Goal: Task Accomplishment & Management: Complete application form

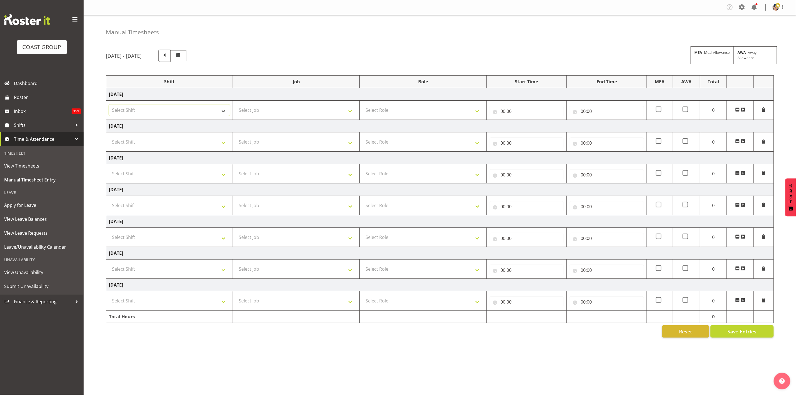
click at [198, 113] on select "Select Shift Break AHICE Break ATSNZ Break All Blacks casual Break Arts [PERSON…" at bounding box center [169, 110] width 121 height 11
select select "1404"
click at [109, 105] on select "Select Shift Break AHICE Break ATSNZ Break All Blacks casual Break Arts [PERSON…" at bounding box center [169, 110] width 121 height 11
click at [250, 109] on select "Select Job 1 Carlton Events 1 [PERSON_NAME][GEOGRAPHIC_DATA] 1 [PERSON_NAME][GE…" at bounding box center [296, 110] width 121 height 11
select select "69"
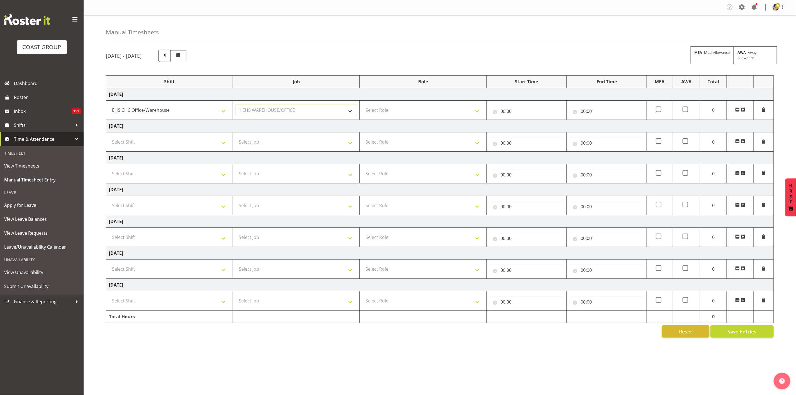
click at [236, 105] on select "Select Job 1 Carlton Events 1 [PERSON_NAME][GEOGRAPHIC_DATA] 1 [PERSON_NAME][GE…" at bounding box center [296, 110] width 121 height 11
click at [406, 112] on select "Select Role ACCOUNT MANAGER Account Manager" at bounding box center [423, 110] width 121 height 11
select select "37"
click at [363, 105] on select "Select Role ACCOUNT MANAGER Account Manager" at bounding box center [423, 110] width 121 height 11
click at [516, 111] on input "00:00" at bounding box center [527, 111] width 74 height 11
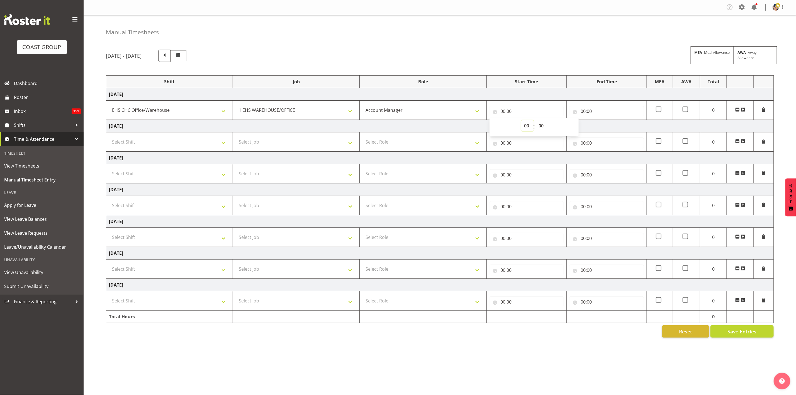
click at [528, 128] on select "00 01 02 03 04 05 06 07 08 09 10 11 12 13 14 15 16 17 18 19 20 21 22 23" at bounding box center [527, 125] width 13 height 11
select select "8"
click at [521, 121] on select "00 01 02 03 04 05 06 07 08 09 10 11 12 13 14 15 16 17 18 19 20 21 22 23" at bounding box center [527, 125] width 13 height 11
type input "08:00"
click at [599, 111] on input "00:00" at bounding box center [607, 111] width 74 height 11
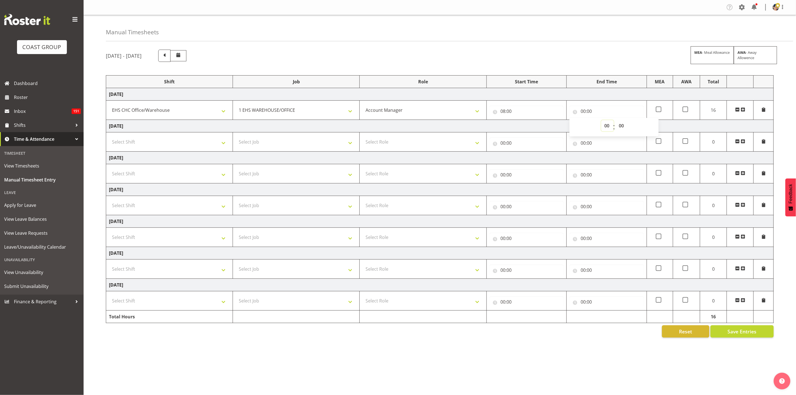
click at [609, 129] on select "00 01 02 03 04 05 06 07 08 09 10 11 12 13 14 15 16 17 18 19 20 21 22 23" at bounding box center [607, 125] width 13 height 11
select select "17"
click at [601, 121] on select "00 01 02 03 04 05 06 07 08 09 10 11 12 13 14 15 16 17 18 19 20 21 22 23" at bounding box center [607, 125] width 13 height 11
type input "17:00"
click at [172, 140] on select "Select Shift Break AHICE Break ATSNZ Break All Blacks casual Break Arts [PERSON…" at bounding box center [169, 141] width 121 height 11
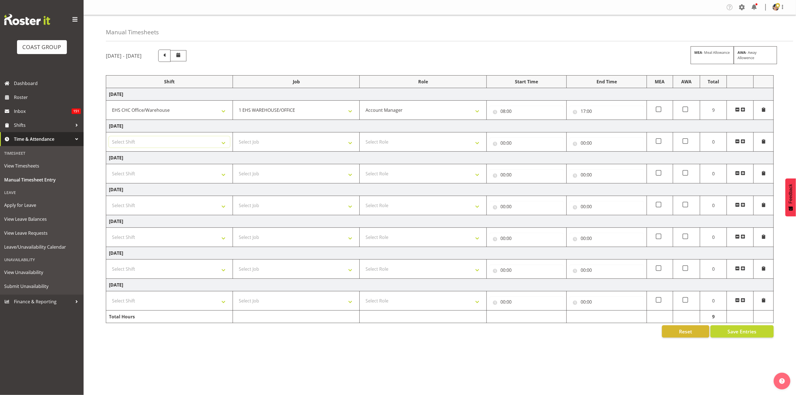
select select "1404"
click at [109, 137] on select "Select Shift Break AHICE Break ATSNZ Break All Blacks casual Break Arts [PERSON…" at bounding box center [169, 141] width 121 height 11
drag, startPoint x: 272, startPoint y: 140, endPoint x: 274, endPoint y: 144, distance: 5.1
click at [272, 140] on select "Select Job 1 Carlton Events 1 [PERSON_NAME][GEOGRAPHIC_DATA] 1 [PERSON_NAME][GE…" at bounding box center [296, 141] width 121 height 11
select select "69"
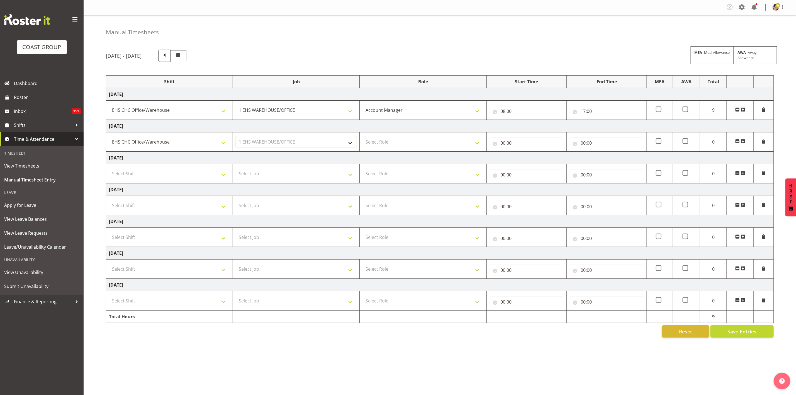
click at [236, 137] on select "Select Job 1 Carlton Events 1 [PERSON_NAME][GEOGRAPHIC_DATA] 1 [PERSON_NAME][GE…" at bounding box center [296, 141] width 121 height 11
click at [381, 141] on select "Select Role ACCOUNT MANAGER Account Manager" at bounding box center [423, 141] width 121 height 11
select select "37"
click at [363, 137] on select "Select Role ACCOUNT MANAGER Account Manager" at bounding box center [423, 141] width 121 height 11
click at [508, 142] on input "00:00" at bounding box center [527, 142] width 74 height 11
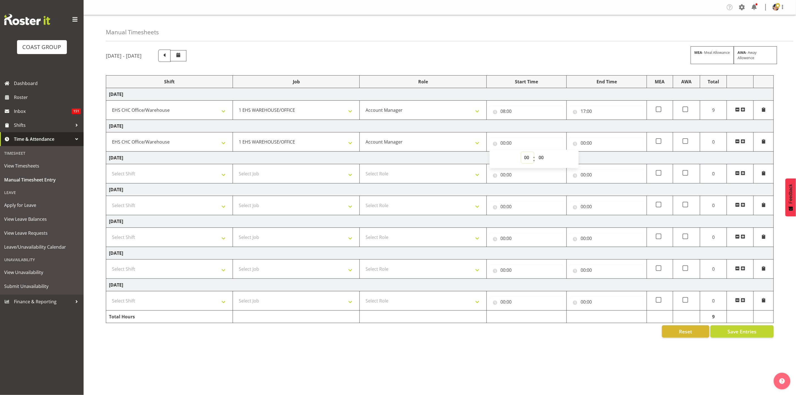
click at [525, 162] on select "00 01 02 03 04 05 06 07 08 09 10 11 12 13 14 15 16 17 18 19 20 21 22 23" at bounding box center [527, 157] width 13 height 11
select select "7"
click at [521, 153] on select "00 01 02 03 04 05 06 07 08 09 10 11 12 13 14 15 16 17 18 19 20 21 22 23" at bounding box center [527, 157] width 13 height 11
type input "07:00"
click at [543, 155] on select "00 01 02 03 04 05 06 07 08 09 10 11 12 13 14 15 16 17 18 19 20 21 22 23 24 25 2…" at bounding box center [542, 157] width 13 height 11
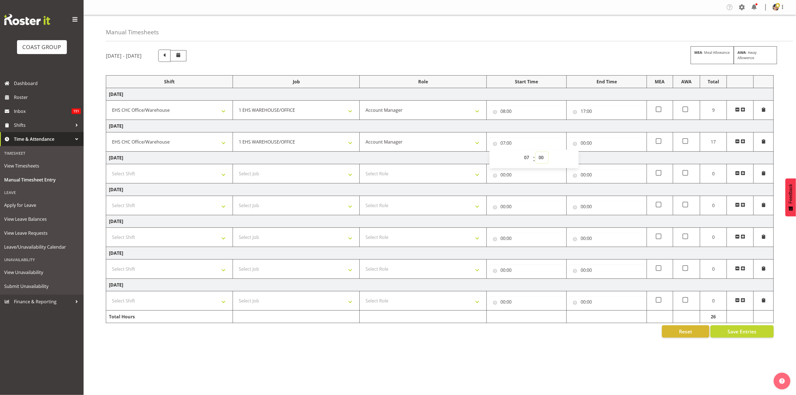
select select "30"
click at [536, 153] on select "00 01 02 03 04 05 06 07 08 09 10 11 12 13 14 15 16 17 18 19 20 21 22 23 24 25 2…" at bounding box center [542, 157] width 13 height 11
type input "07:30"
click at [589, 147] on input "00:00" at bounding box center [607, 142] width 74 height 11
click at [602, 163] on select "00 01 02 03 04 05 06 07 08 09 10 11 12 13 14 15 16 17 18 19 20 21 22 23" at bounding box center [607, 157] width 13 height 11
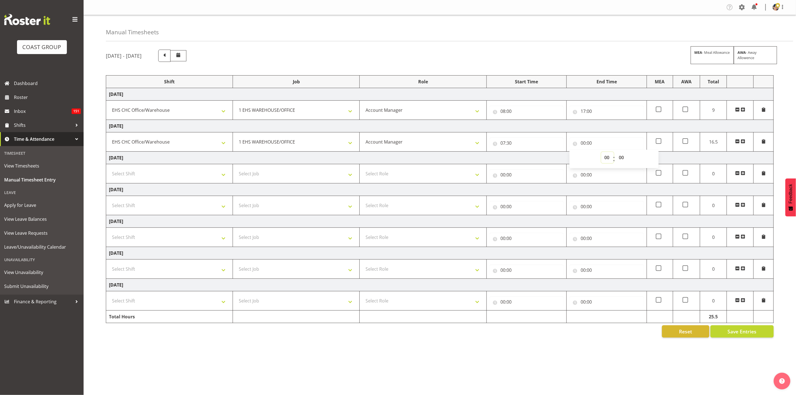
select select "17"
click at [601, 153] on select "00 01 02 03 04 05 06 07 08 09 10 11 12 13 14 15 16 17 18 19 20 21 22 23" at bounding box center [607, 157] width 13 height 11
type input "17:00"
click at [622, 161] on select "00 01 02 03 04 05 06 07 08 09 10 11 12 13 14 15 16 17 18 19 20 21 22 23 24 25 2…" at bounding box center [622, 157] width 13 height 11
select select "30"
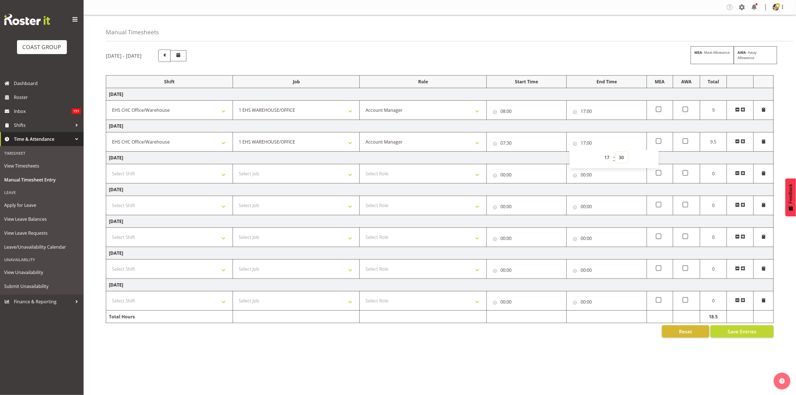
click at [616, 153] on select "00 01 02 03 04 05 06 07 08 09 10 11 12 13 14 15 16 17 18 19 20 21 22 23 24 25 2…" at bounding box center [622, 157] width 13 height 11
type input "17:30"
click at [446, 150] on td "ACCOUNT MANAGER Account Manager" at bounding box center [423, 141] width 127 height 19
click at [168, 208] on select "Select Shift Break AHICE Break ATSNZ Break All Blacks casual Break Arts [PERSON…" at bounding box center [169, 205] width 121 height 11
select select "1404"
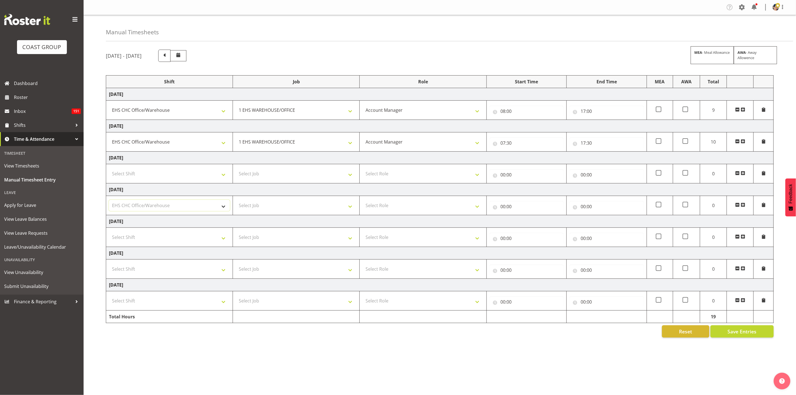
click at [109, 201] on select "Select Shift Break AHICE Break ATSNZ Break All Blacks casual Break Arts [PERSON…" at bounding box center [169, 205] width 121 height 11
click at [283, 208] on select "Select Job 1 Carlton Events 1 [PERSON_NAME][GEOGRAPHIC_DATA] 1 [PERSON_NAME][GE…" at bounding box center [296, 205] width 121 height 11
select select "69"
click at [236, 201] on select "Select Job 1 Carlton Events 1 [PERSON_NAME][GEOGRAPHIC_DATA] 1 [PERSON_NAME][GE…" at bounding box center [296, 205] width 121 height 11
drag, startPoint x: 397, startPoint y: 205, endPoint x: 397, endPoint y: 208, distance: 3.6
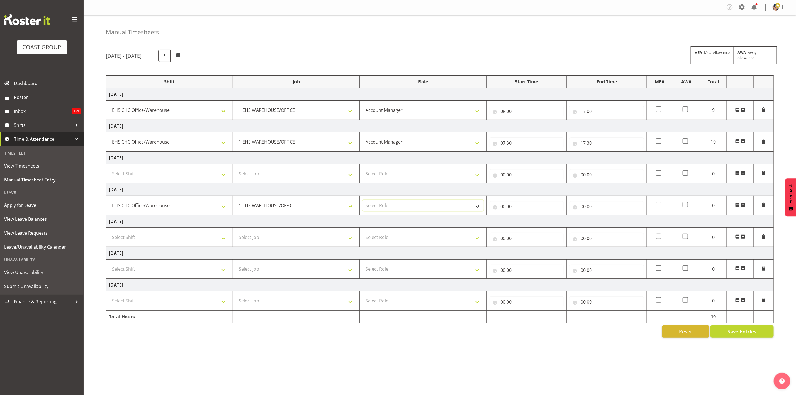
click at [397, 208] on select "Select Role ACCOUNT MANAGER Account Manager" at bounding box center [423, 205] width 121 height 11
select select "37"
click at [363, 201] on select "Select Role ACCOUNT MANAGER Account Manager" at bounding box center [423, 205] width 121 height 11
click at [504, 209] on input "00:00" at bounding box center [527, 206] width 74 height 11
click at [527, 224] on select "00 01 02 03 04 05 06 07 08 09 10 11 12 13 14 15 16 17 18 19 20 21 22 23" at bounding box center [527, 220] width 13 height 11
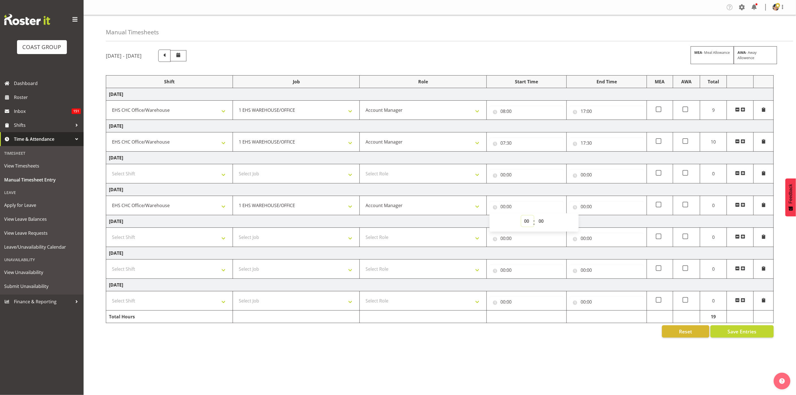
select select "8"
click at [521, 217] on select "00 01 02 03 04 05 06 07 08 09 10 11 12 13 14 15 16 17 18 19 20 21 22 23" at bounding box center [527, 220] width 13 height 11
type input "08:00"
click at [542, 226] on select "00 01 02 03 04 05 06 07 08 09 10 11 12 13 14 15 16 17 18 19 20 21 22 23 24 25 2…" at bounding box center [542, 220] width 13 height 11
select select "30"
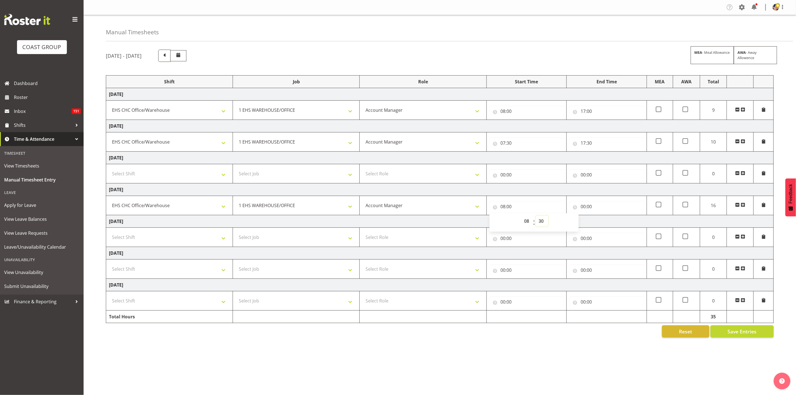
click at [536, 217] on select "00 01 02 03 04 05 06 07 08 09 10 11 12 13 14 15 16 17 18 19 20 21 22 23 24 25 2…" at bounding box center [542, 220] width 13 height 11
type input "08:30"
click at [585, 211] on input "00:00" at bounding box center [607, 206] width 74 height 11
click at [606, 222] on select "00 01 02 03 04 05 06 07 08 09 10 11 12 13 14 15 16 17 18 19 20 21 22 23" at bounding box center [607, 220] width 13 height 11
select select "11"
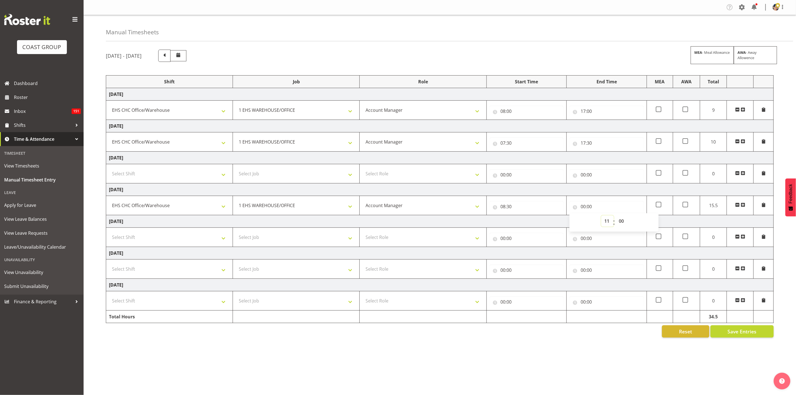
click at [601, 217] on select "00 01 02 03 04 05 06 07 08 09 10 11 12 13 14 15 16 17 18 19 20 21 22 23" at bounding box center [607, 220] width 13 height 11
type input "11:00"
click at [622, 223] on select "00 01 02 03 04 05 06 07 08 09 10 11 12 13 14 15 16 17 18 19 20 21 22 23 24 25 2…" at bounding box center [622, 220] width 13 height 11
select select "30"
click at [616, 217] on select "00 01 02 03 04 05 06 07 08 09 10 11 12 13 14 15 16 17 18 19 20 21 22 23 24 25 2…" at bounding box center [622, 220] width 13 height 11
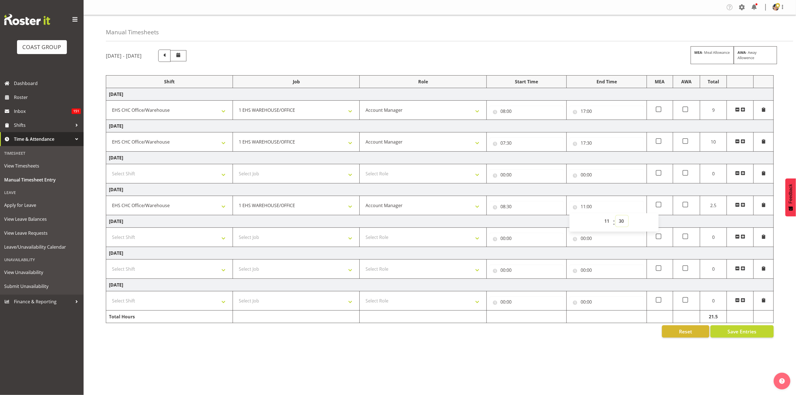
type input "11:30"
click at [526, 193] on td "[DATE]" at bounding box center [440, 189] width 668 height 13
click at [172, 240] on select "Select Shift Break AHICE Break ATSNZ Break All Blacks casual Break Arts [PERSON…" at bounding box center [169, 237] width 121 height 11
select select "1404"
click at [109, 233] on select "Select Shift Break AHICE Break ATSNZ Break All Blacks casual Break Arts [PERSON…" at bounding box center [169, 237] width 121 height 11
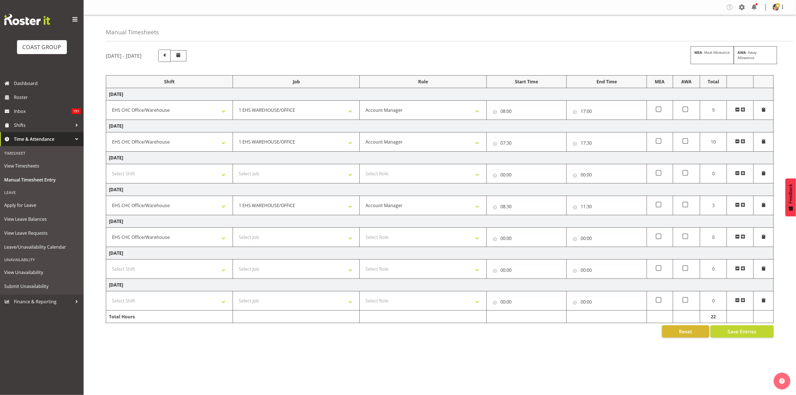
click at [271, 247] on td "Select Job 1 Carlton Events 1 [PERSON_NAME][GEOGRAPHIC_DATA] 1 [PERSON_NAME][GE…" at bounding box center [296, 237] width 127 height 19
click at [270, 243] on select "Select Job 1 Carlton Events 1 [PERSON_NAME][GEOGRAPHIC_DATA] 1 [PERSON_NAME][GE…" at bounding box center [296, 237] width 121 height 11
select select "9028"
click at [236, 233] on select "Select Job 1 Carlton Events 1 [PERSON_NAME][GEOGRAPHIC_DATA] 1 [PERSON_NAME][GE…" at bounding box center [296, 237] width 121 height 11
click at [399, 243] on select "Select Role ACCOUNT MANAGER Account Manager" at bounding box center [423, 237] width 121 height 11
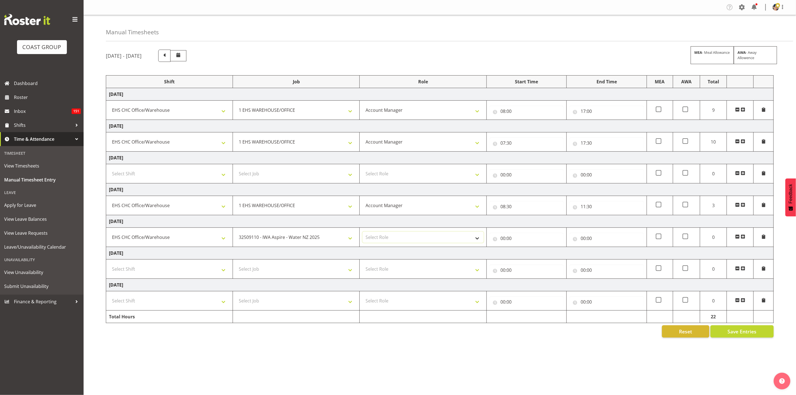
select select "37"
click at [363, 233] on select "Select Role ACCOUNT MANAGER Account Manager" at bounding box center [423, 237] width 121 height 11
drag, startPoint x: 510, startPoint y: 241, endPoint x: 521, endPoint y: 247, distance: 12.1
click at [510, 241] on input "00:00" at bounding box center [527, 238] width 74 height 11
click at [527, 255] on select "00 01 02 03 04 05 06 07 08 09 10 11 12 13 14 15 16 17 18 19 20 21 22 23" at bounding box center [527, 252] width 13 height 11
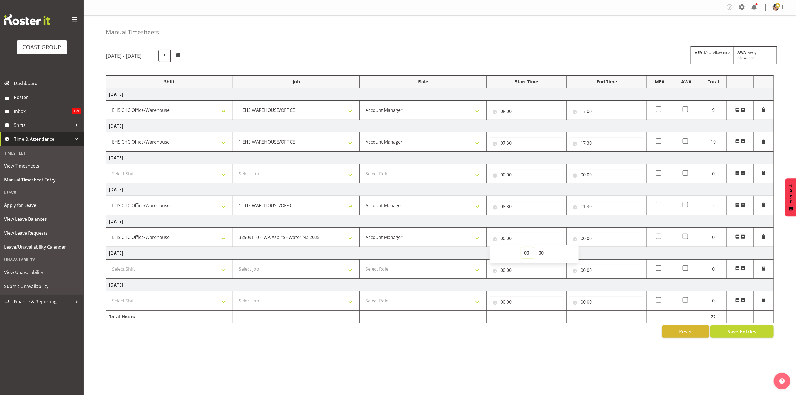
select select "5"
click at [521, 249] on select "00 01 02 03 04 05 06 07 08 09 10 11 12 13 14 15 16 17 18 19 20 21 22 23" at bounding box center [527, 252] width 13 height 11
type input "05:00"
click at [587, 242] on input "00:00" at bounding box center [607, 238] width 74 height 11
click at [609, 256] on select "00 01 02 03 04 05 06 07 08 09 10 11 12 13 14 15 16 17 18 19 20 21 22 23" at bounding box center [607, 252] width 13 height 11
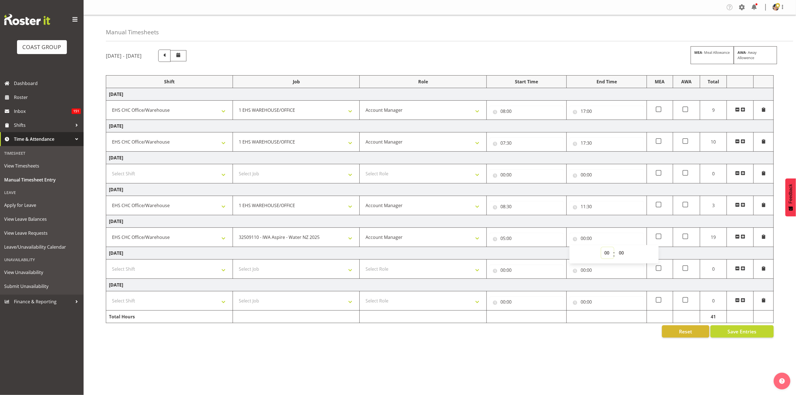
select select "19"
click at [601, 249] on select "00 01 02 03 04 05 06 07 08 09 10 11 12 13 14 15 16 17 18 19 20 21 22 23" at bounding box center [607, 252] width 13 height 11
type input "19:00"
click at [620, 255] on select "00 01 02 03 04 05 06 07 08 09 10 11 12 13 14 15 16 17 18 19 20 21 22 23 24 25 2…" at bounding box center [622, 252] width 13 height 11
select select "30"
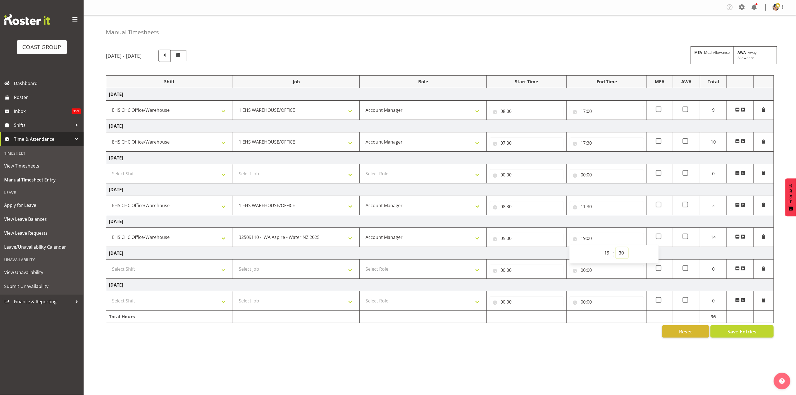
click at [616, 249] on select "00 01 02 03 04 05 06 07 08 09 10 11 12 13 14 15 16 17 18 19 20 21 22 23 24 25 2…" at bounding box center [622, 252] width 13 height 11
type input "19:30"
click at [589, 221] on td "[DATE]" at bounding box center [440, 221] width 668 height 13
click at [726, 333] on button "Save Entries" at bounding box center [742, 331] width 63 height 12
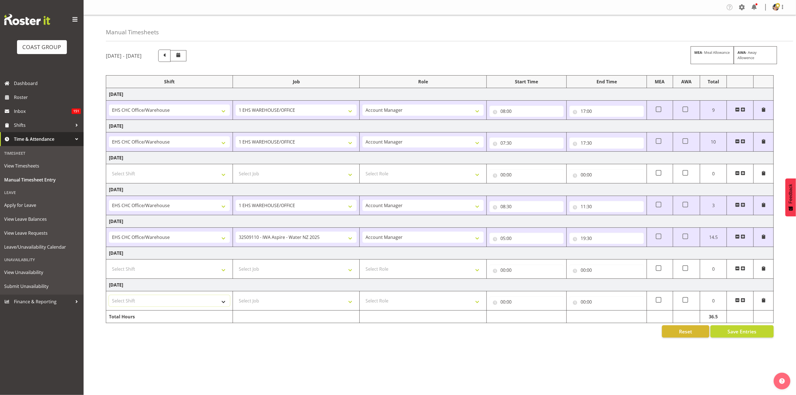
click at [163, 301] on select "Select Shift Break AHICE Break ATSNZ Break All Blacks casual Break Arts [PERSON…" at bounding box center [169, 300] width 121 height 11
select select "1404"
click at [281, 263] on tbody "[DATE] Break AHICE Break ATSNZ Break All Blacks casual Break Arts [PERSON_NAME]…" at bounding box center [440, 205] width 668 height 235
drag, startPoint x: 170, startPoint y: 274, endPoint x: 178, endPoint y: 273, distance: 8.1
click at [170, 274] on select "Select Shift Break AHICE Break ATSNZ Break All Blacks casual Break Arts [PERSON…" at bounding box center [169, 268] width 121 height 11
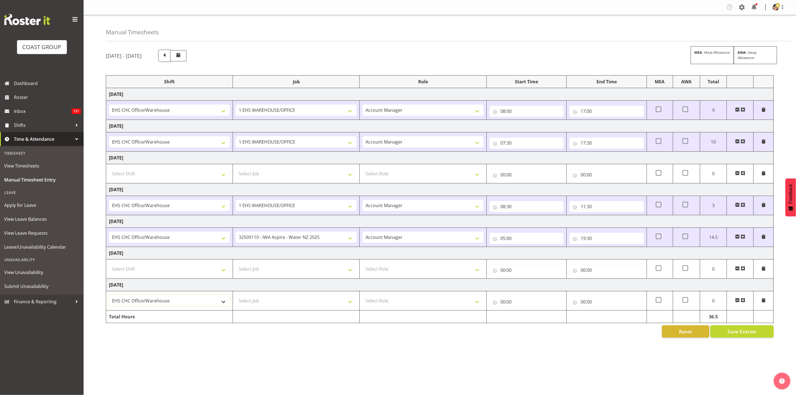
click at [221, 301] on select "Break AHICE Break ATSNZ Break All Blacks casual Break Arts [PERSON_NAME] Break …" at bounding box center [169, 300] width 121 height 11
click at [264, 301] on select "Select Job 1 Carlton Events 1 [PERSON_NAME][GEOGRAPHIC_DATA] 1 [PERSON_NAME][GE…" at bounding box center [296, 300] width 121 height 11
select select "9028"
click at [236, 297] on select "Select Job 1 Carlton Events 1 [PERSON_NAME][GEOGRAPHIC_DATA] 1 [PERSON_NAME][GE…" at bounding box center [296, 300] width 121 height 11
click at [413, 303] on select "Select Role ACCOUNT MANAGER Account Manager" at bounding box center [423, 300] width 121 height 11
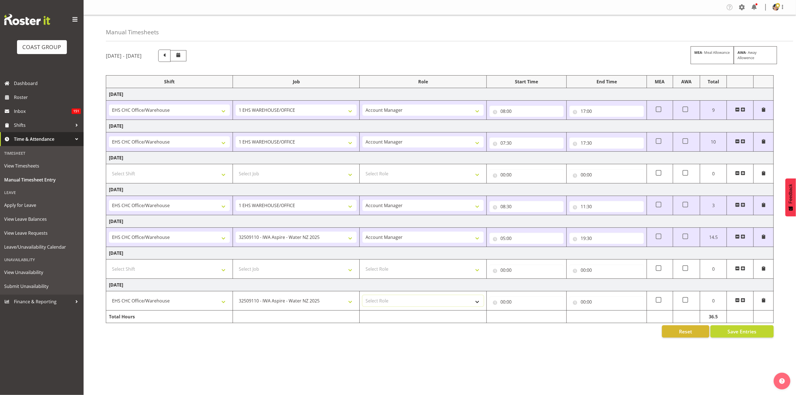
select select "37"
click at [363, 297] on select "Select Role ACCOUNT MANAGER Account Manager" at bounding box center [423, 300] width 121 height 11
click at [505, 305] on input "00:00" at bounding box center [527, 301] width 74 height 11
click at [523, 318] on select "00 01 02 03 04 05 06 07 08 09 10 11 12 13 14 15 16 17 18 19 20 21 22 23" at bounding box center [527, 316] width 13 height 11
select select "6"
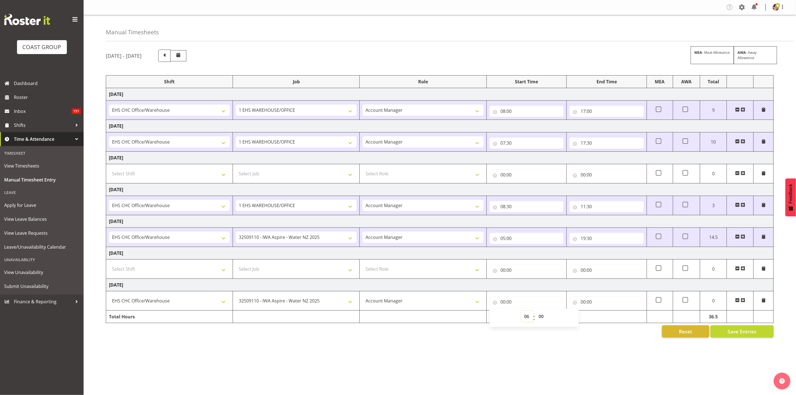
click at [521, 313] on select "00 01 02 03 04 05 06 07 08 09 10 11 12 13 14 15 16 17 18 19 20 21 22 23" at bounding box center [527, 316] width 13 height 11
type input "06:00"
click at [544, 319] on select "00 01 02 03 04 05 06 07 08 09 10 11 12 13 14 15 16 17 18 19 20 21 22 23 24 25 2…" at bounding box center [542, 316] width 13 height 11
select select "30"
click at [536, 313] on select "00 01 02 03 04 05 06 07 08 09 10 11 12 13 14 15 16 17 18 19 20 21 22 23 24 25 2…" at bounding box center [542, 316] width 13 height 11
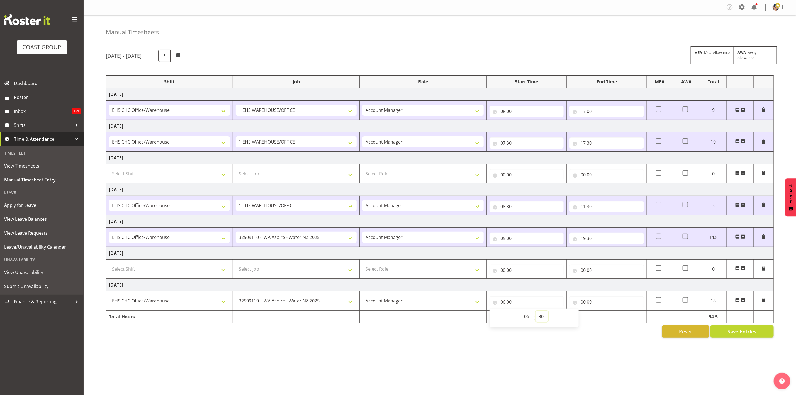
type input "06:30"
click at [585, 303] on input "00:00" at bounding box center [607, 301] width 74 height 11
click at [607, 320] on select "00 01 02 03 04 05 06 07 08 09 10 11 12 13 14 15 16 17 18 19 20 21 22 23" at bounding box center [607, 316] width 13 height 11
select select "10"
click at [601, 313] on select "00 01 02 03 04 05 06 07 08 09 10 11 12 13 14 15 16 17 18 19 20 21 22 23" at bounding box center [607, 316] width 13 height 11
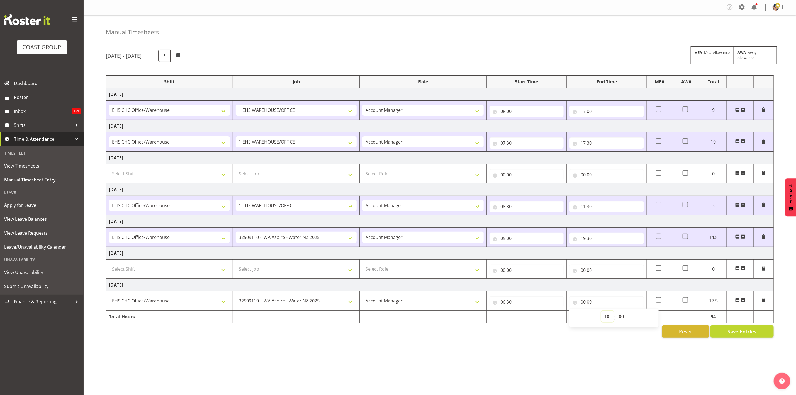
type input "10:00"
click at [602, 267] on input "00:00" at bounding box center [607, 270] width 74 height 11
click at [729, 334] on span "Save Entries" at bounding box center [742, 331] width 29 height 7
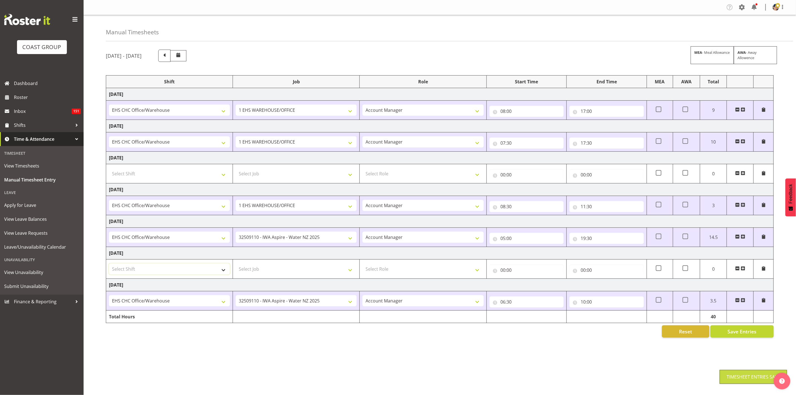
click at [168, 270] on select "Select Shift Break AHICE Break ATSNZ Break All Blacks casual Break Arts [PERSON…" at bounding box center [169, 268] width 121 height 11
select select "1404"
click at [109, 265] on select "Select Shift Break AHICE Break ATSNZ Break All Blacks casual Break Arts [PERSON…" at bounding box center [169, 268] width 121 height 11
click at [276, 275] on select "Select Job 1 Carlton Events 1 [PERSON_NAME][GEOGRAPHIC_DATA] 1 [PERSON_NAME][GE…" at bounding box center [296, 268] width 121 height 11
select select "9028"
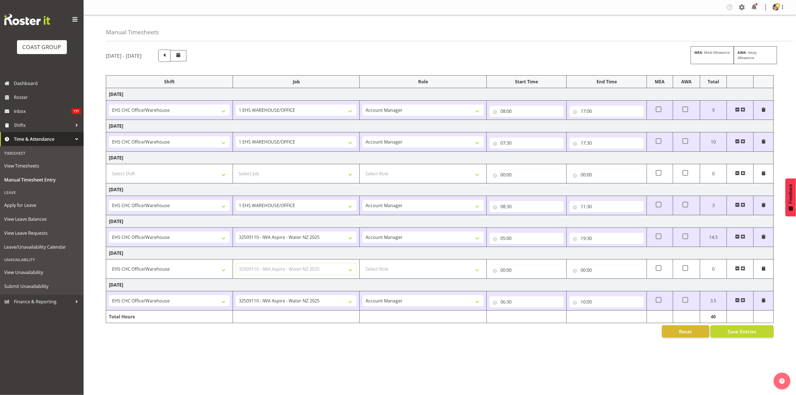
click at [236, 265] on select "Select Job 1 Carlton Events 1 [PERSON_NAME][GEOGRAPHIC_DATA] 1 [PERSON_NAME][GE…" at bounding box center [296, 268] width 121 height 11
click at [404, 274] on select "Select Role ACCOUNT MANAGER Account Manager" at bounding box center [423, 268] width 121 height 11
select select "37"
click at [363, 265] on select "Select Role ACCOUNT MANAGER Account Manager" at bounding box center [423, 268] width 121 height 11
click at [506, 272] on input "00:00" at bounding box center [527, 270] width 74 height 11
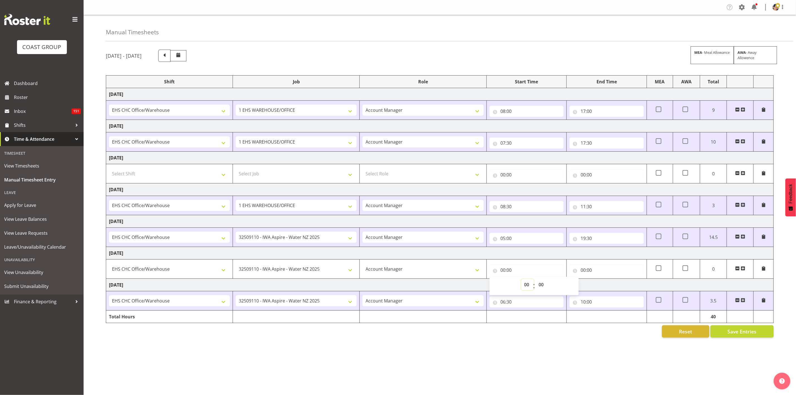
click at [529, 287] on select "00 01 02 03 04 05 06 07 08 09 10 11 12 13 14 15 16 17 18 19 20 21 22 23" at bounding box center [527, 284] width 13 height 11
select select "7"
click at [521, 281] on select "00 01 02 03 04 05 06 07 08 09 10 11 12 13 14 15 16 17 18 19 20 21 22 23" at bounding box center [527, 284] width 13 height 11
type input "07:00"
click at [528, 288] on select "00 01 02 03 04 05 06 07 08 09 10 11 12 13 14 15 16 17 18 19 20 21 22 23" at bounding box center [527, 284] width 13 height 11
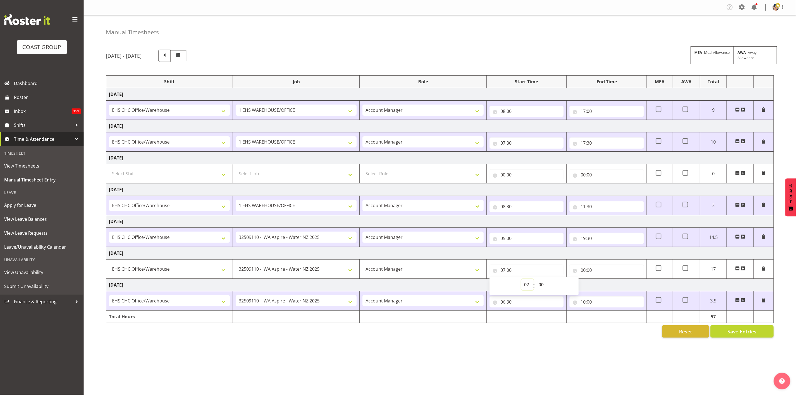
select select "6"
click at [521, 281] on select "00 01 02 03 04 05 06 07 08 09 10 11 12 13 14 15 16 17 18 19 20 21 22 23" at bounding box center [527, 284] width 13 height 11
type input "06:00"
click at [542, 287] on select "00 01 02 03 04 05 06 07 08 09 10 11 12 13 14 15 16 17 18 19 20 21 22 23 24 25 2…" at bounding box center [542, 284] width 13 height 11
select select "30"
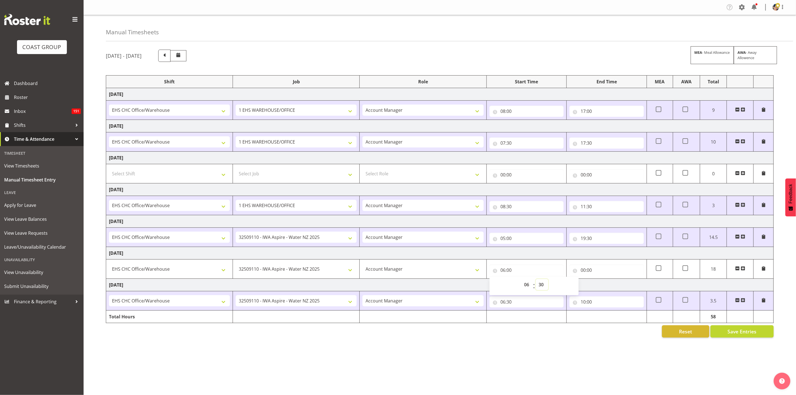
click at [536, 281] on select "00 01 02 03 04 05 06 07 08 09 10 11 12 13 14 15 16 17 18 19 20 21 22 23 24 25 2…" at bounding box center [542, 284] width 13 height 11
type input "06:30"
click at [589, 273] on input "00:00" at bounding box center [607, 270] width 74 height 11
click at [605, 288] on select "00 01 02 03 04 05 06 07 08 09 10 11 12 13 14 15 16 17 18 19 20 21 22 23" at bounding box center [607, 284] width 13 height 11
select select "13"
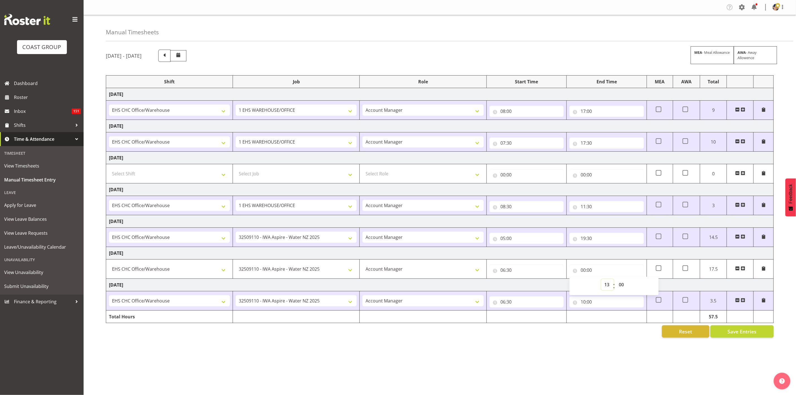
click at [601, 281] on select "00 01 02 03 04 05 06 07 08 09 10 11 12 13 14 15 16 17 18 19 20 21 22 23" at bounding box center [607, 284] width 13 height 11
type input "13:00"
click at [627, 259] on td "[DATE]" at bounding box center [440, 253] width 668 height 13
click at [508, 270] on input "06:30" at bounding box center [527, 270] width 74 height 11
click at [526, 284] on select "00 01 02 03 04 05 06 07 08 09 10 11 12 13 14 15 16 17 18 19 20 21 22 23" at bounding box center [527, 284] width 13 height 11
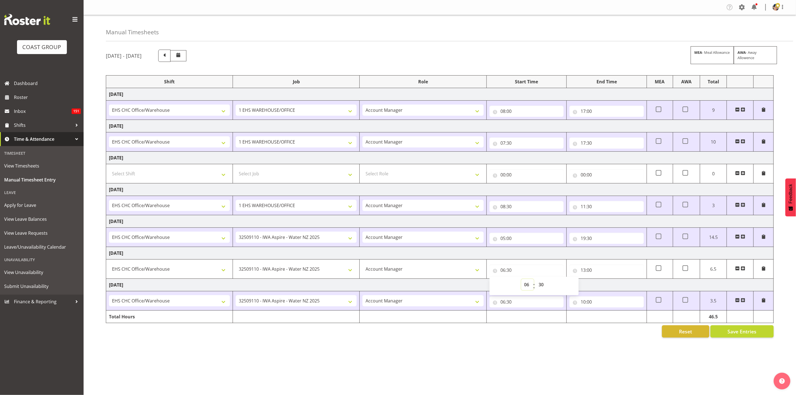
select select "7"
click at [521, 281] on select "00 01 02 03 04 05 06 07 08 09 10 11 12 13 14 15 16 17 18 19 20 21 22 23" at bounding box center [527, 284] width 13 height 11
type input "07:30"
click at [539, 286] on select "00 01 02 03 04 05 06 07 08 09 10 11 12 13 14 15 16 17 18 19 20 21 22 23 24 25 2…" at bounding box center [542, 284] width 13 height 11
select select "0"
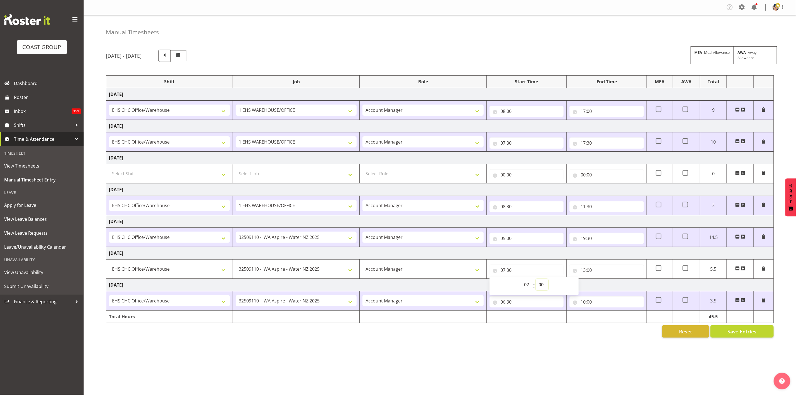
click at [536, 281] on select "00 01 02 03 04 05 06 07 08 09 10 11 12 13 14 15 16 17 18 19 20 21 22 23 24 25 2…" at bounding box center [542, 284] width 13 height 11
type input "07:00"
click at [548, 258] on td "[DATE]" at bounding box center [440, 253] width 668 height 13
click at [743, 267] on td at bounding box center [740, 268] width 27 height 19
click at [743, 270] on span at bounding box center [743, 268] width 4 height 4
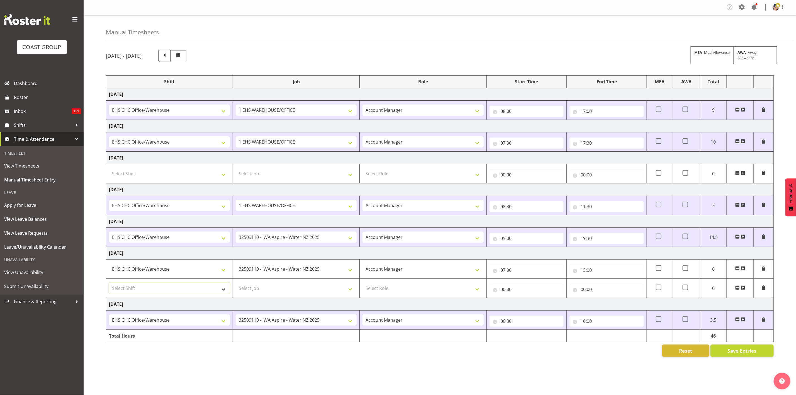
click at [197, 290] on select "Select Shift Break AHICE Break ATSNZ Break All Blacks casual Break Arts [PERSON…" at bounding box center [169, 288] width 121 height 11
select select "1404"
click at [109, 285] on select "Select Shift Break AHICE Break ATSNZ Break All Blacks casual Break Arts [PERSON…" at bounding box center [169, 288] width 121 height 11
click at [279, 290] on select "Select Job 1 Carlton Events 1 [PERSON_NAME][GEOGRAPHIC_DATA] 1 [PERSON_NAME][GE…" at bounding box center [296, 288] width 121 height 11
select select "69"
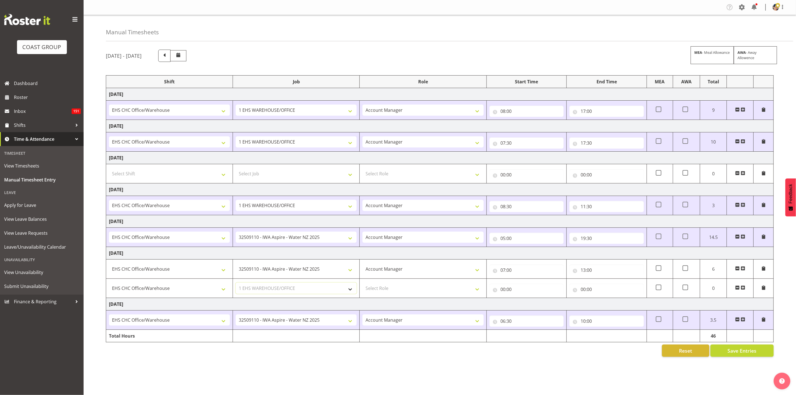
click at [236, 285] on select "Select Job 1 Carlton Events 1 [PERSON_NAME][GEOGRAPHIC_DATA] 1 [PERSON_NAME][GE…" at bounding box center [296, 288] width 121 height 11
click at [387, 289] on select "Select Role ACCOUNT MANAGER Account Manager" at bounding box center [423, 288] width 121 height 11
select select "37"
click at [363, 285] on select "Select Role ACCOUNT MANAGER Account Manager" at bounding box center [423, 288] width 121 height 11
click at [510, 289] on input "00:00" at bounding box center [527, 289] width 74 height 11
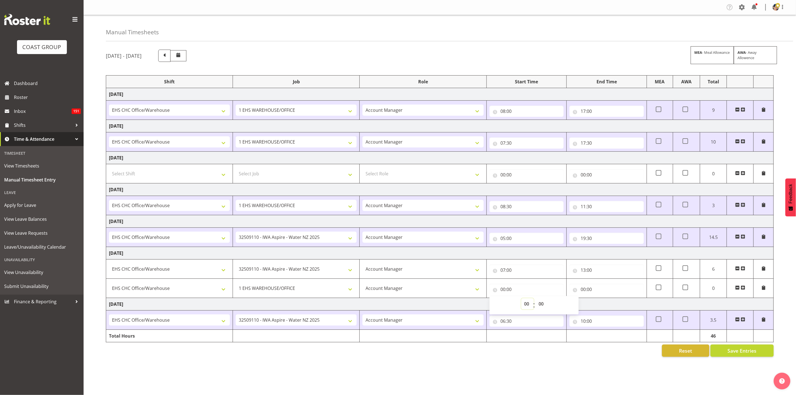
click at [526, 306] on select "00 01 02 03 04 05 06 07 08 09 10 11 12 13 14 15 16 17 18 19 20 21 22 23" at bounding box center [527, 303] width 13 height 11
select select "13"
click at [521, 300] on select "00 01 02 03 04 05 06 07 08 09 10 11 12 13 14 15 16 17 18 19 20 21 22 23" at bounding box center [527, 303] width 13 height 11
type input "13:00"
click at [589, 295] on input "00:00" at bounding box center [607, 289] width 74 height 11
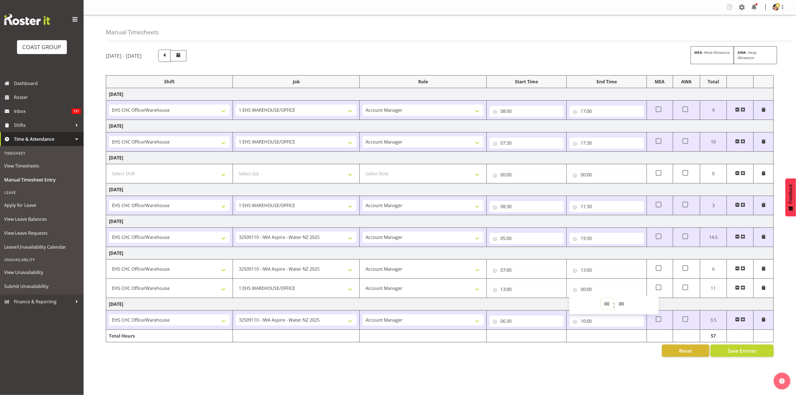
click at [606, 305] on select "00 01 02 03 04 05 06 07 08 09 10 11 12 13 14 15 16 17 18 19 20 21 22 23" at bounding box center [607, 303] width 13 height 11
select select "18"
click at [601, 300] on select "00 01 02 03 04 05 06 07 08 09 10 11 12 13 14 15 16 17 18 19 20 21 22 23" at bounding box center [607, 303] width 13 height 11
type input "18:00"
click at [576, 250] on td "[DATE]" at bounding box center [440, 253] width 668 height 13
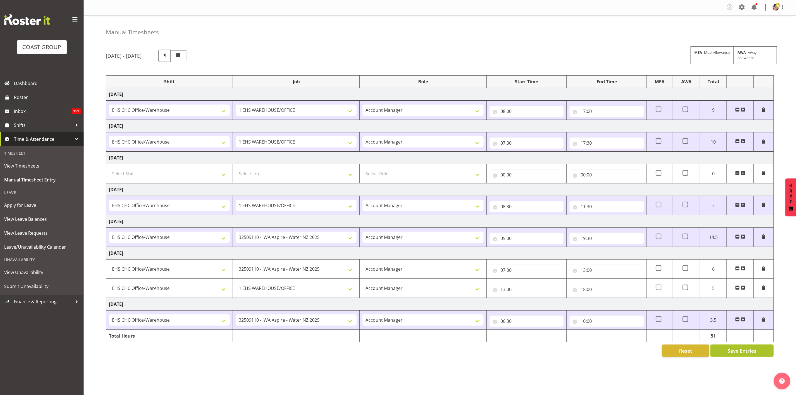
click at [717, 351] on button "Save Entries" at bounding box center [742, 350] width 63 height 12
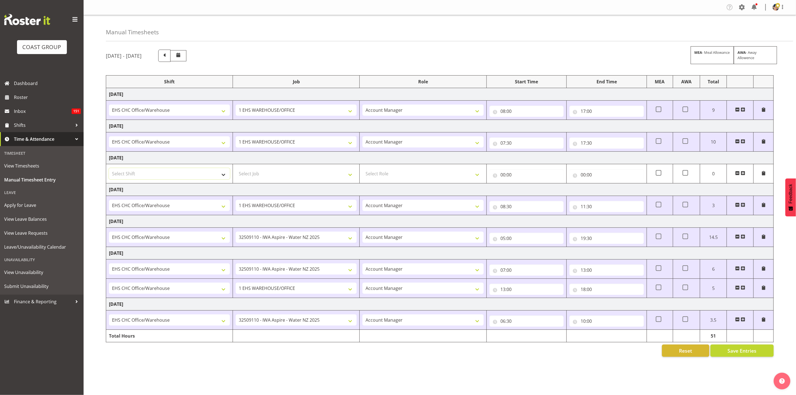
click at [142, 174] on select "Select Shift Break AHICE Break ATSNZ Break All Blacks casual Break Arts [PERSON…" at bounding box center [169, 173] width 121 height 11
select select "1404"
click at [109, 169] on select "Select Shift Break AHICE Break ATSNZ Break All Blacks casual Break Arts [PERSON…" at bounding box center [169, 173] width 121 height 11
click at [258, 170] on select "Select Job 1 Carlton Events 1 [PERSON_NAME][GEOGRAPHIC_DATA] 1 [PERSON_NAME][GE…" at bounding box center [296, 173] width 121 height 11
select select "69"
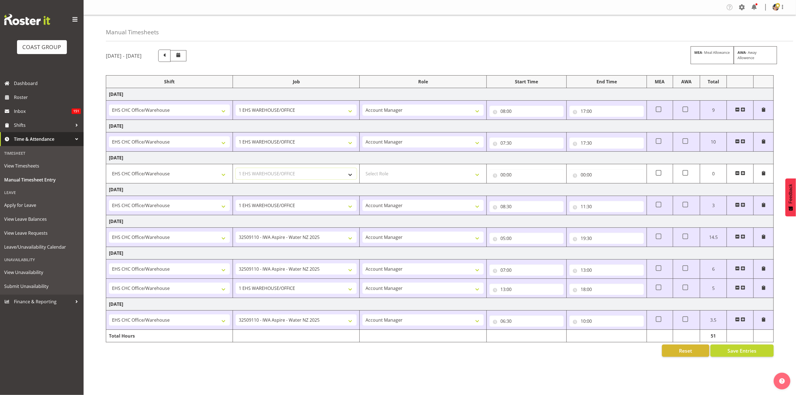
click at [236, 169] on select "Select Job 1 Carlton Events 1 [PERSON_NAME][GEOGRAPHIC_DATA] 1 [PERSON_NAME][GE…" at bounding box center [296, 173] width 121 height 11
click at [507, 173] on input "00:00" at bounding box center [527, 174] width 74 height 11
click at [525, 191] on select "00 01 02 03 04 05 06 07 08 09 10 11 12 13 14 15 16 17 18 19 20 21 22 23" at bounding box center [527, 189] width 13 height 11
select select "7"
click at [521, 185] on select "00 01 02 03 04 05 06 07 08 09 10 11 12 13 14 15 16 17 18 19 20 21 22 23" at bounding box center [527, 189] width 13 height 11
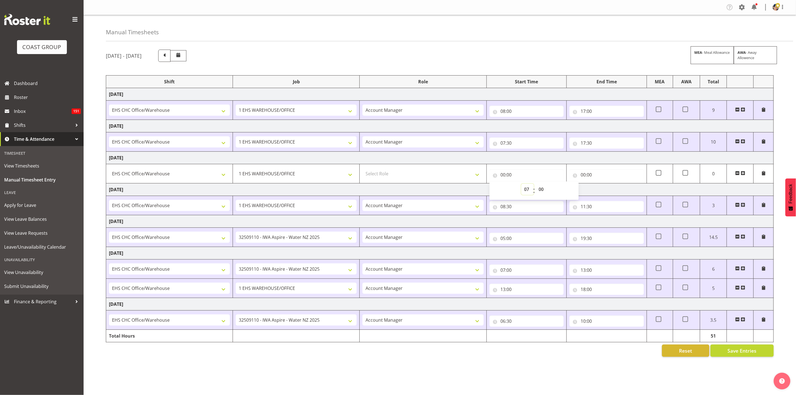
type input "07:00"
click at [545, 190] on select "00 01 02 03 04 05 06 07 08 09 10 11 12 13 14 15 16 17 18 19 20 21 22 23 24 25 2…" at bounding box center [542, 189] width 13 height 11
select select "30"
click at [536, 185] on select "00 01 02 03 04 05 06 07 08 09 10 11 12 13 14 15 16 17 18 19 20 21 22 23 24 25 2…" at bounding box center [542, 189] width 13 height 11
type input "07:30"
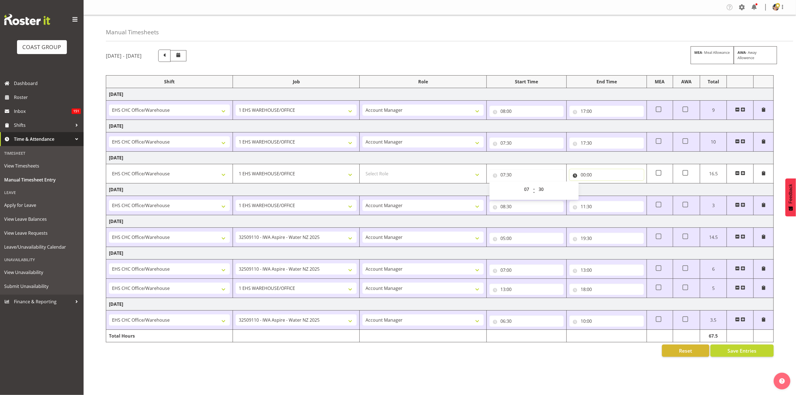
click at [587, 176] on input "00:00" at bounding box center [607, 174] width 74 height 11
click at [608, 189] on select "00 01 02 03 04 05 06 07 08 09 10 11 12 13 14 15 16 17 18 19 20 21 22 23" at bounding box center [607, 189] width 13 height 11
select select "16"
click at [601, 185] on select "00 01 02 03 04 05 06 07 08 09 10 11 12 13 14 15 16 17 18 19 20 21 22 23" at bounding box center [607, 189] width 13 height 11
type input "16:00"
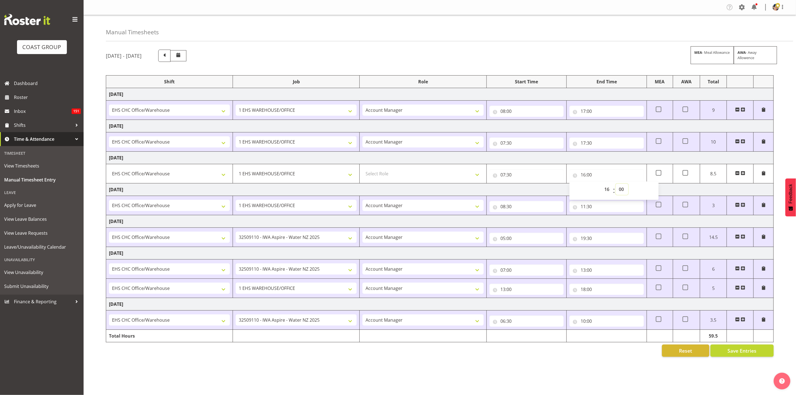
click at [620, 191] on select "00 01 02 03 04 05 06 07 08 09 10 11 12 13 14 15 16 17 18 19 20 21 22 23 24 25 2…" at bounding box center [622, 189] width 13 height 11
select select "30"
click at [616, 185] on select "00 01 02 03 04 05 06 07 08 09 10 11 12 13 14 15 16 17 18 19 20 21 22 23 24 25 2…" at bounding box center [622, 189] width 13 height 11
type input "16:30"
click at [422, 174] on select "Select Role ACCOUNT MANAGER Account Manager" at bounding box center [423, 173] width 121 height 11
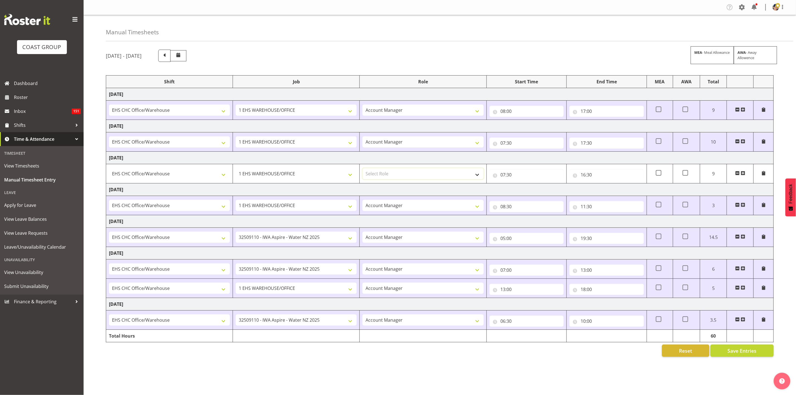
select select "37"
click at [363, 169] on select "Select Role ACCOUNT MANAGER Account Manager" at bounding box center [423, 173] width 121 height 11
click at [623, 155] on td "[DATE]" at bounding box center [440, 158] width 668 height 13
click at [732, 352] on span "Save Entries" at bounding box center [742, 350] width 29 height 7
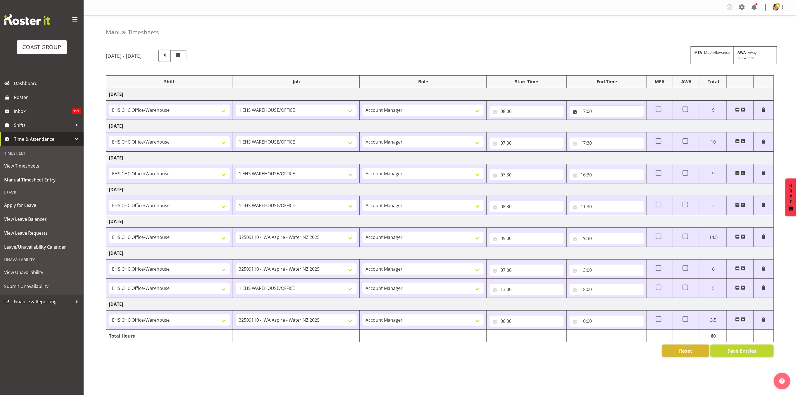
click at [589, 110] on input "17:00" at bounding box center [607, 111] width 74 height 11
click at [605, 129] on select "00 01 02 03 04 05 06 07 08 09 10 11 12 13 14 15 16 17 18 19 20 21 22 23" at bounding box center [607, 125] width 13 height 11
select select "18"
click at [601, 121] on select "00 01 02 03 04 05 06 07 08 09 10 11 12 13 14 15 16 17 18 19 20 21 22 23" at bounding box center [607, 125] width 13 height 11
type input "18:00"
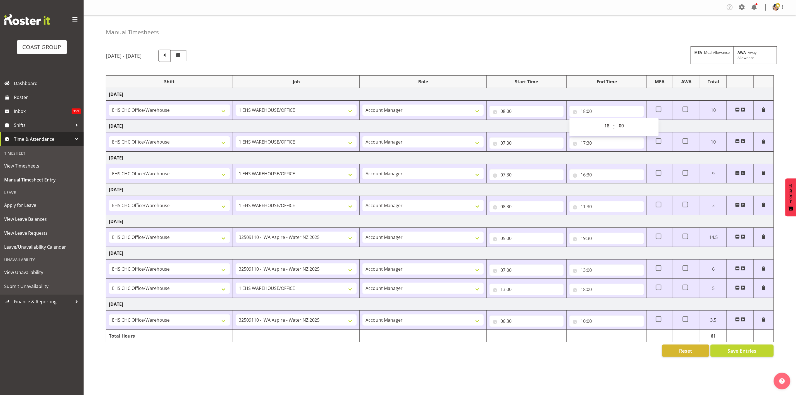
click at [632, 59] on div "[DATE] - [DATE] MEA - Meal Allowance AWA - Away Allowence" at bounding box center [440, 56] width 668 height 12
click at [738, 350] on span "Save Entries" at bounding box center [742, 350] width 29 height 7
click at [501, 273] on input "07:00" at bounding box center [527, 270] width 74 height 11
click at [528, 287] on select "00 01 02 03 04 05 06 07 08 09 10 11 12 13 14 15 16 17 18 19 20 21 22 23" at bounding box center [527, 284] width 13 height 11
select select "6"
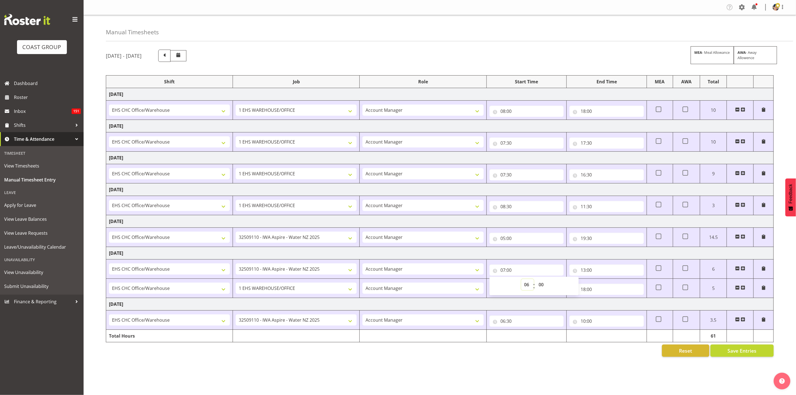
click at [521, 281] on select "00 01 02 03 04 05 06 07 08 09 10 11 12 13 14 15 16 17 18 19 20 21 22 23" at bounding box center [527, 284] width 13 height 11
type input "06:00"
click at [543, 288] on select "00 01 02 03 04 05 06 07 08 09 10 11 12 13 14 15 16 17 18 19 20 21 22 23 24 25 2…" at bounding box center [542, 284] width 13 height 11
select select "30"
click at [536, 281] on select "00 01 02 03 04 05 06 07 08 09 10 11 12 13 14 15 16 17 18 19 20 21 22 23 24 25 2…" at bounding box center [542, 284] width 13 height 11
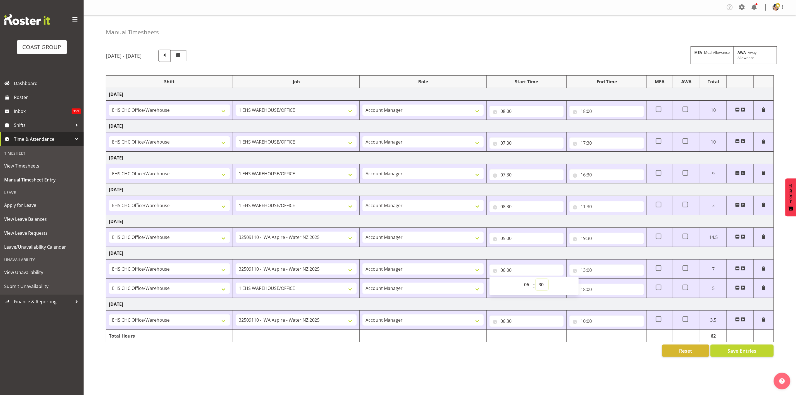
type input "06:30"
click at [493, 254] on td "[DATE]" at bounding box center [440, 253] width 668 height 13
click at [733, 350] on span "Save Entries" at bounding box center [742, 350] width 29 height 7
